Goal: Information Seeking & Learning: Learn about a topic

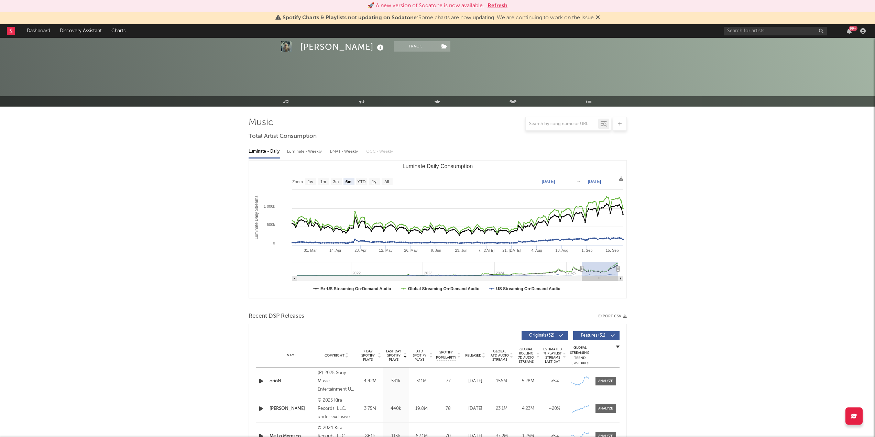
select select "6m"
select select "1w"
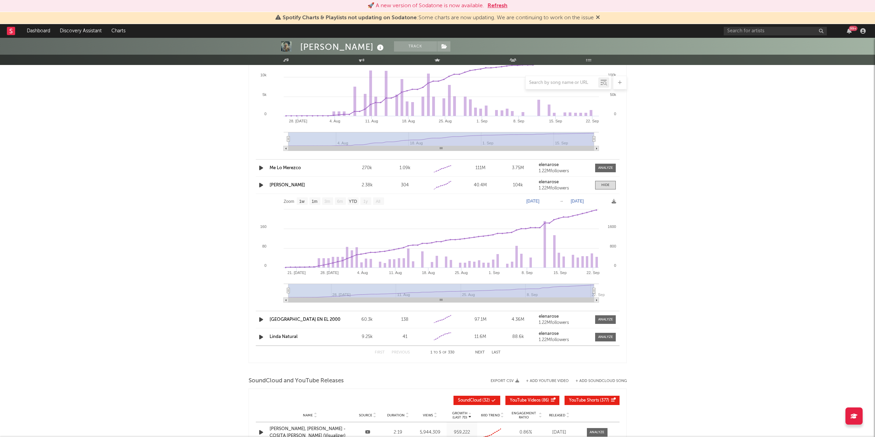
click at [11, 30] on rect at bounding box center [11, 31] width 8 height 8
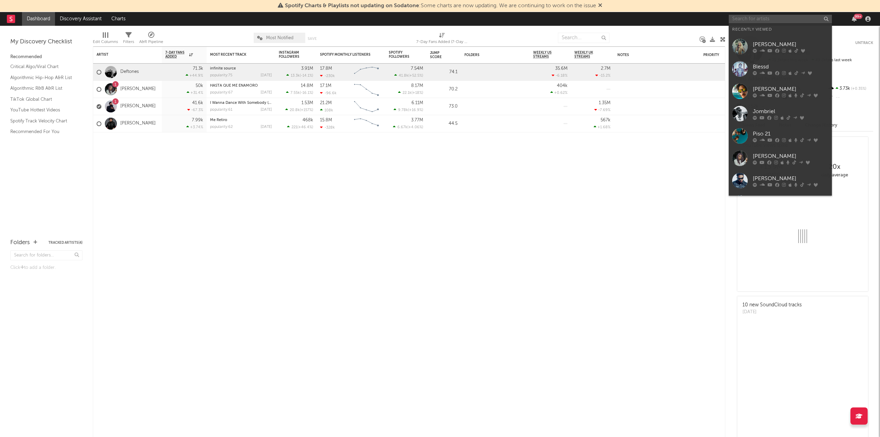
click at [772, 23] on input "text" at bounding box center [780, 19] width 103 height 9
click at [769, 41] on div "[PERSON_NAME]" at bounding box center [791, 44] width 76 height 8
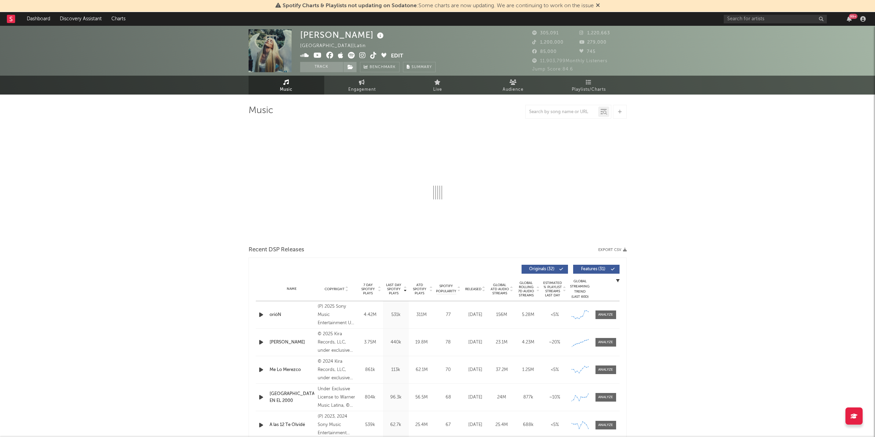
select select "6m"
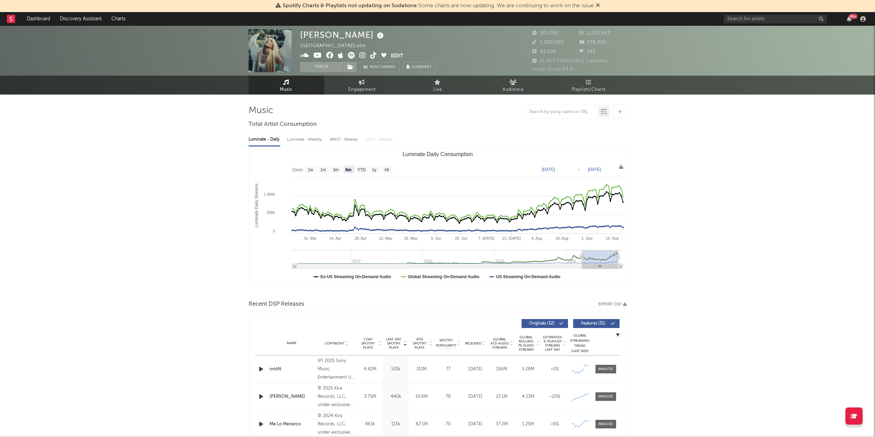
scroll to position [155, 0]
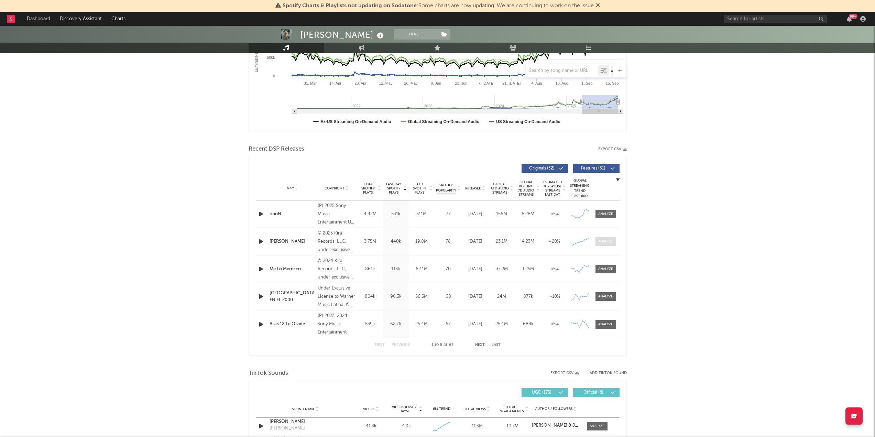
click at [607, 241] on div at bounding box center [605, 241] width 15 height 5
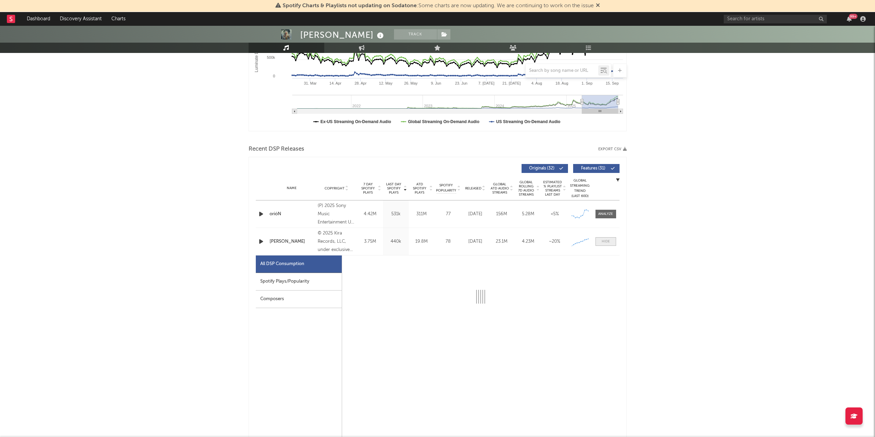
select select "1w"
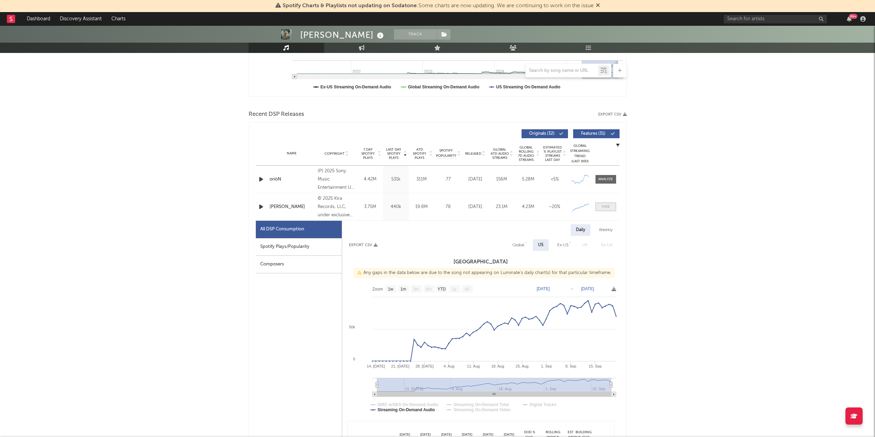
scroll to position [189, 0]
click at [607, 206] on div at bounding box center [606, 207] width 8 height 5
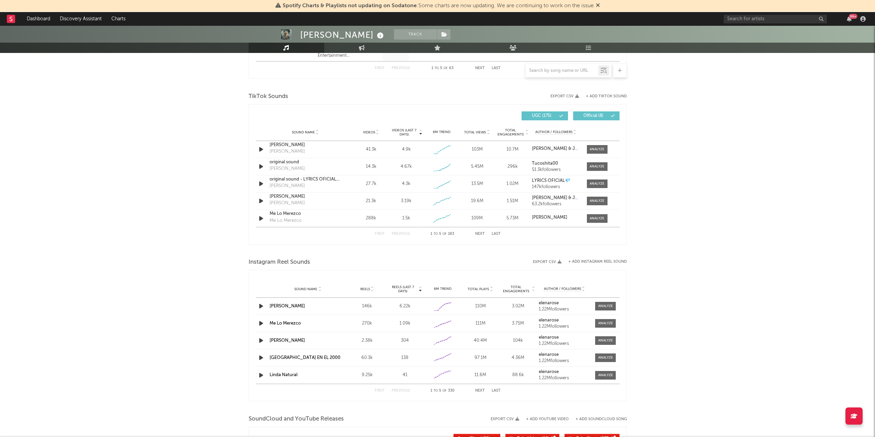
scroll to position [433, 0]
click at [279, 144] on div "[PERSON_NAME]" at bounding box center [306, 143] width 72 height 7
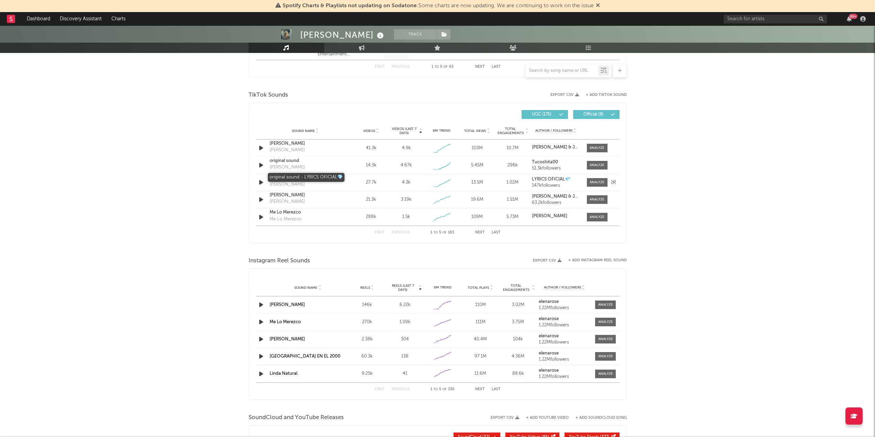
click at [290, 177] on div "original sound - LYRICS OFICIAL💎" at bounding box center [306, 178] width 72 height 7
click at [261, 148] on icon "button" at bounding box center [261, 148] width 7 height 9
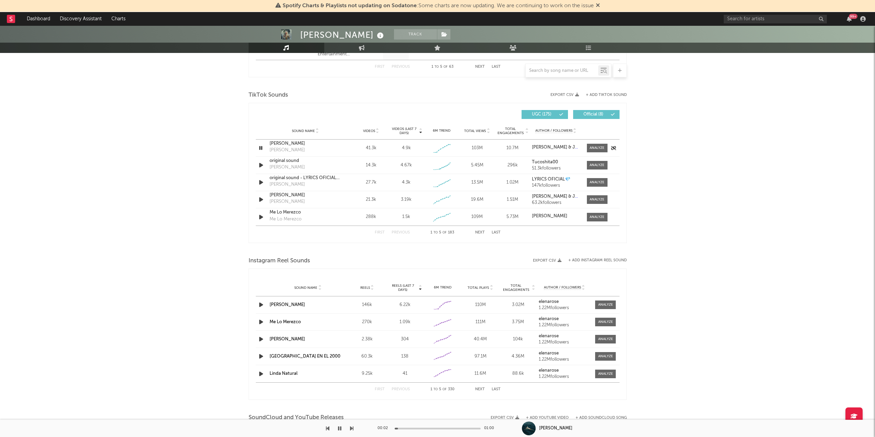
click at [261, 148] on icon "button" at bounding box center [261, 148] width 7 height 9
click at [261, 166] on icon "button" at bounding box center [261, 165] width 7 height 9
click at [261, 305] on icon "button" at bounding box center [261, 305] width 7 height 9
click at [279, 303] on link "[PERSON_NAME]" at bounding box center [287, 305] width 35 height 4
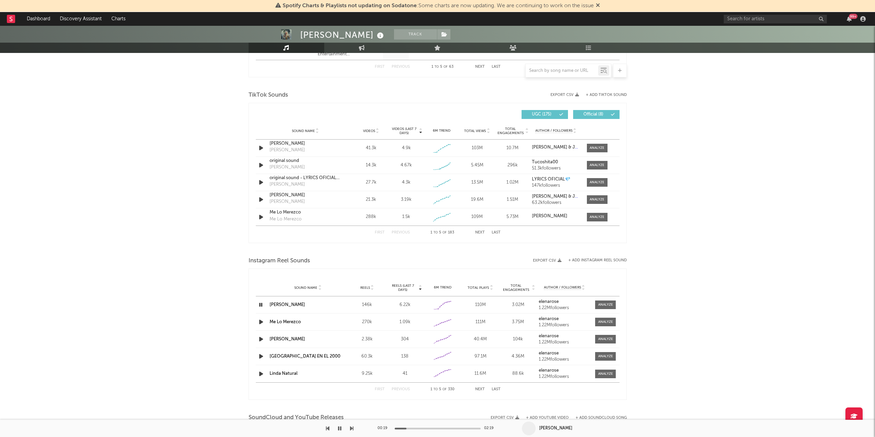
click at [339, 428] on icon "button" at bounding box center [339, 429] width 3 height 6
